Goal: Information Seeking & Learning: Check status

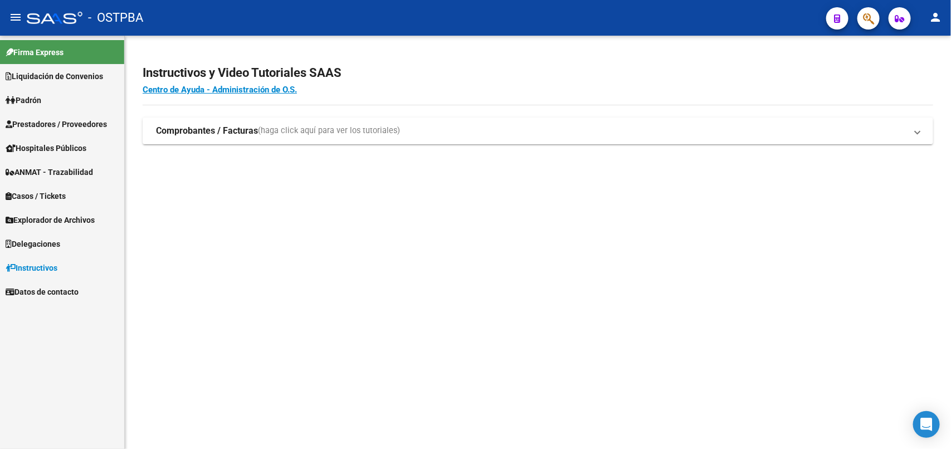
click at [871, 25] on icon "button" at bounding box center [868, 18] width 11 height 13
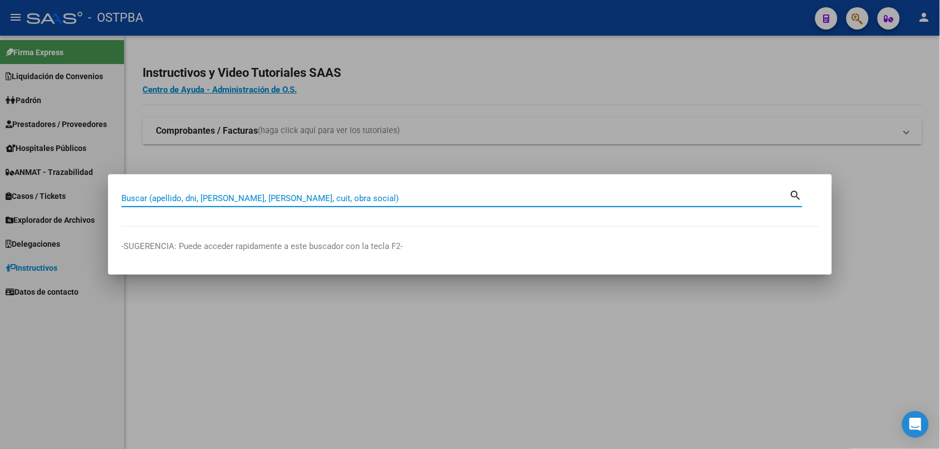
paste input "27315400916"
type input "27315400916"
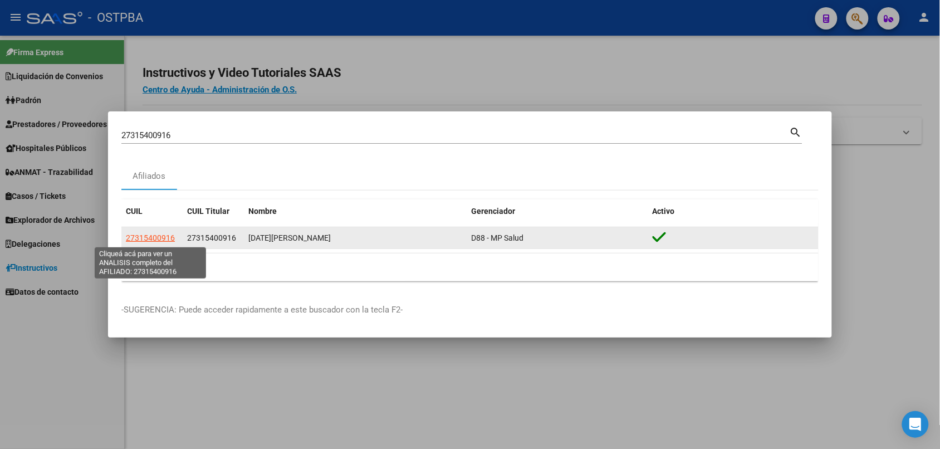
click at [158, 236] on span "27315400916" at bounding box center [150, 237] width 49 height 9
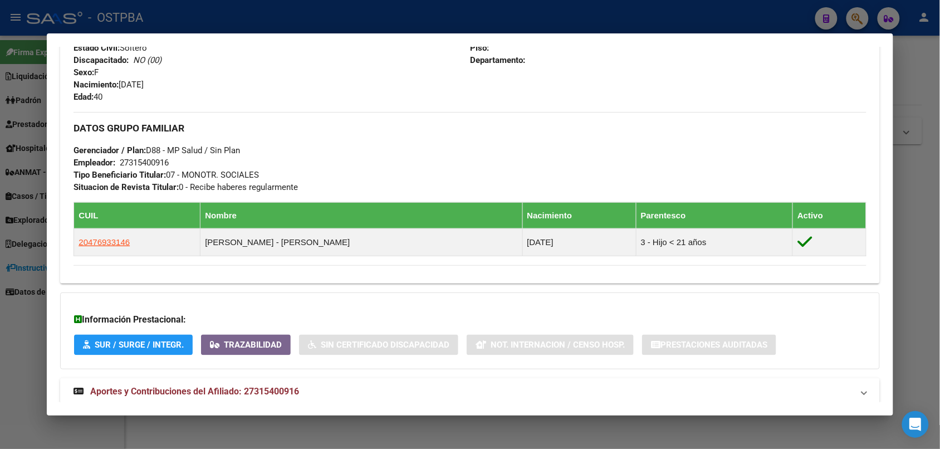
scroll to position [510, 0]
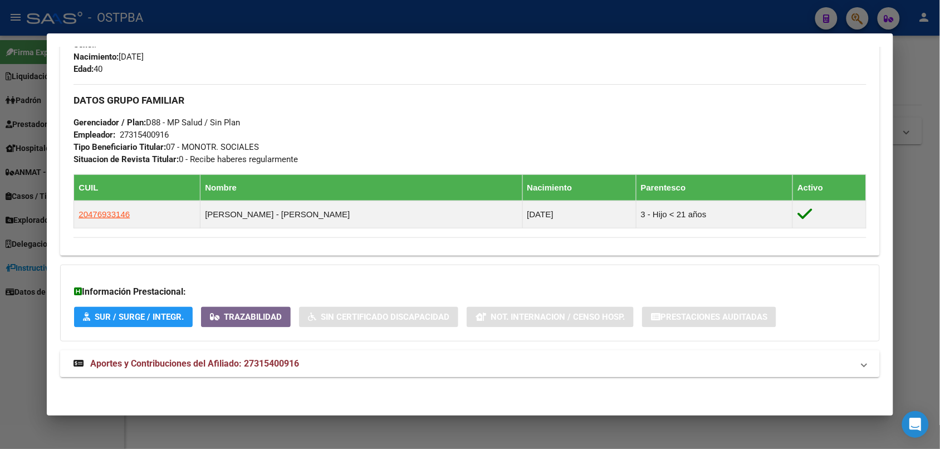
click at [205, 360] on span "Aportes y Contribuciones del Afiliado: 27315400916" at bounding box center [194, 363] width 209 height 11
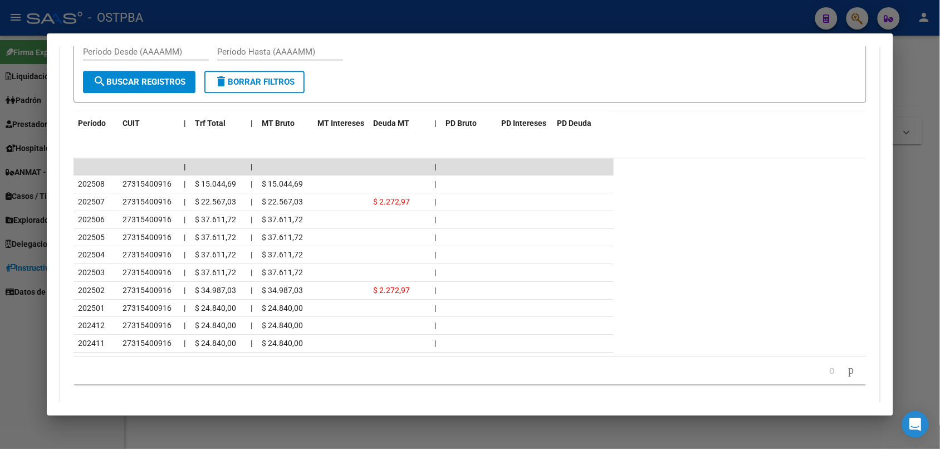
scroll to position [978, 0]
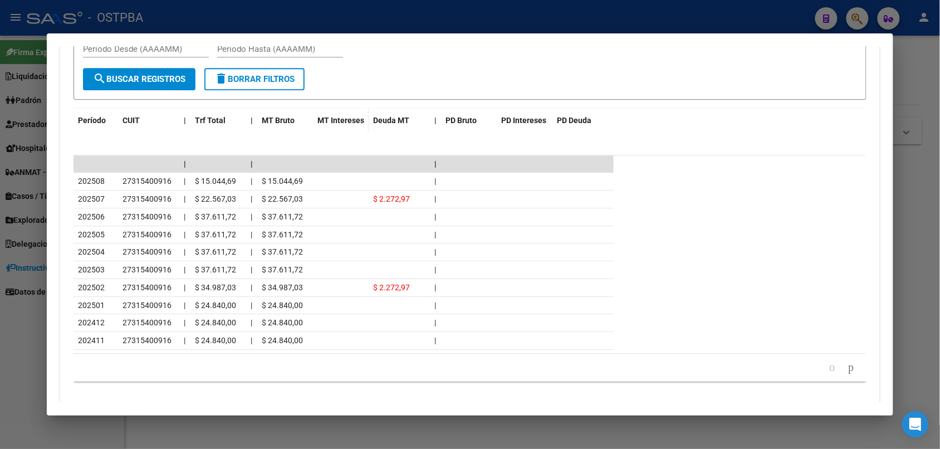
click at [325, 124] on span "MT Intereses" at bounding box center [340, 120] width 47 height 9
click at [394, 125] on span "Deuda MT" at bounding box center [391, 120] width 36 height 9
click at [446, 121] on span "PD Bruto" at bounding box center [461, 120] width 31 height 9
click at [212, 120] on span "Trf Total" at bounding box center [210, 120] width 31 height 9
